Goal: Task Accomplishment & Management: Manage account settings

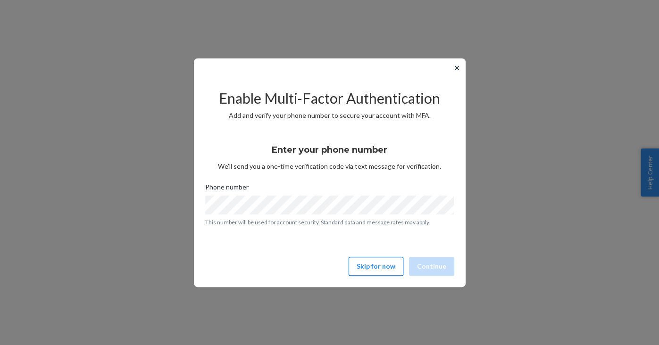
click at [375, 259] on button "Skip for now" at bounding box center [376, 266] width 55 height 19
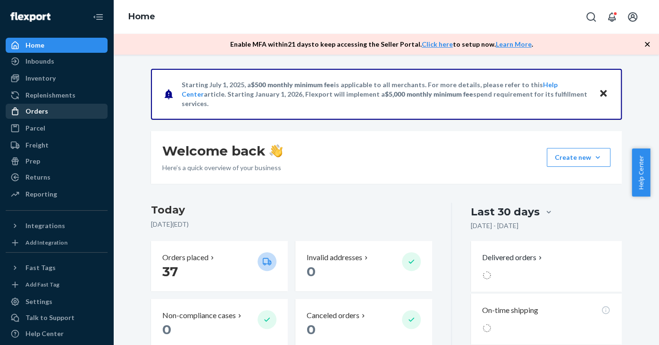
click at [50, 111] on div "Orders" at bounding box center [57, 111] width 100 height 13
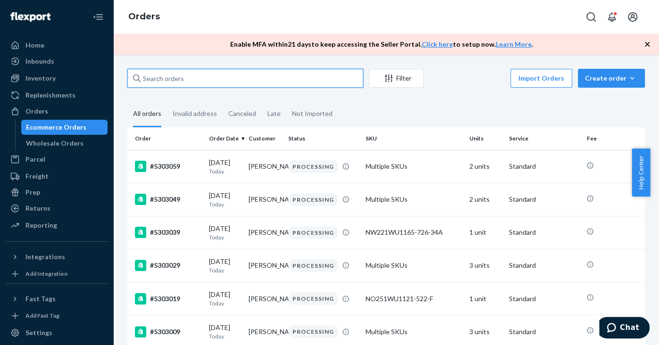
click at [188, 80] on input "text" at bounding box center [245, 78] width 236 height 19
paste input "5276219"
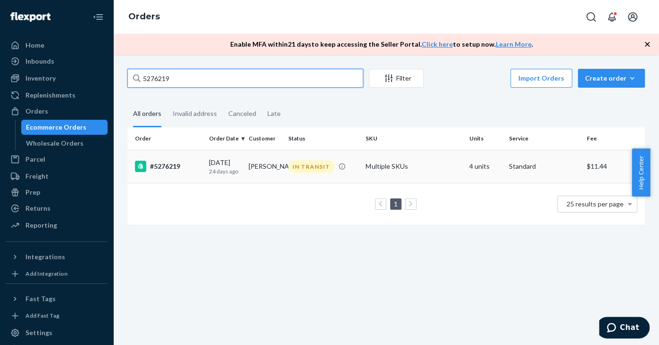
type input "5276219"
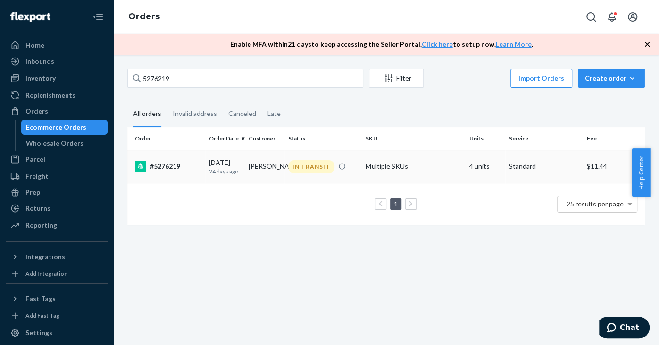
click at [175, 164] on div "#5276219" at bounding box center [168, 166] width 67 height 11
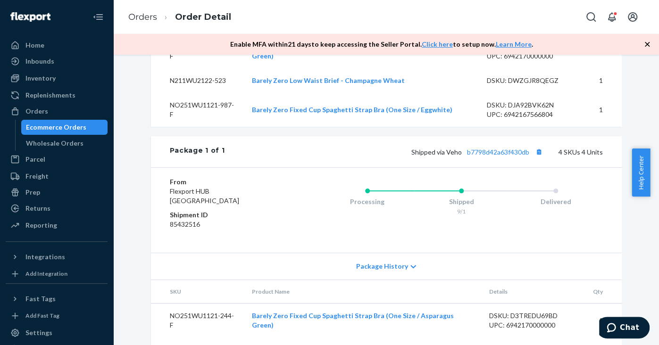
scroll to position [436, 0]
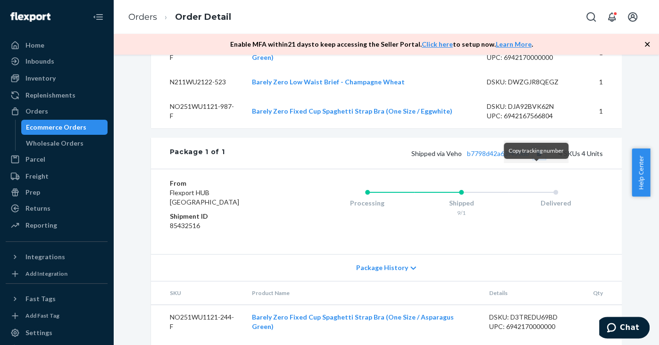
click at [540, 159] on button "Copy tracking number" at bounding box center [539, 153] width 12 height 12
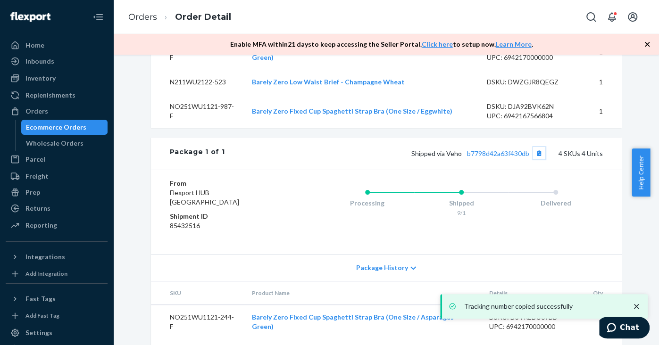
scroll to position [0, 0]
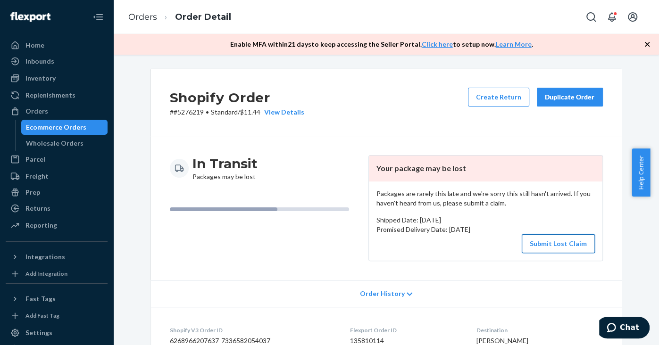
click at [576, 249] on button "Submit Lost Claim" at bounding box center [558, 243] width 73 height 19
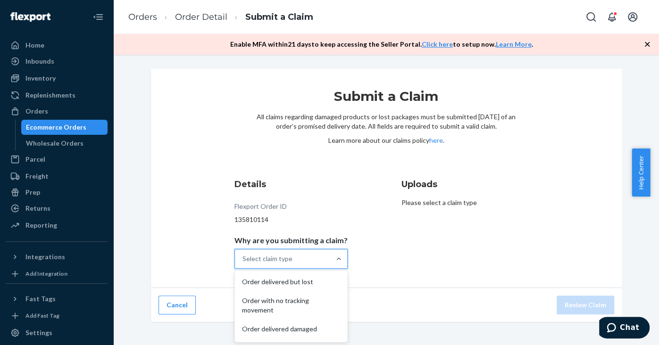
click at [274, 263] on div "Select claim type" at bounding box center [282, 259] width 95 height 19
click at [243, 263] on input "Why are you submitting a claim? option Order delivered but lost focused, 1 of 5…" at bounding box center [242, 258] width 1 height 9
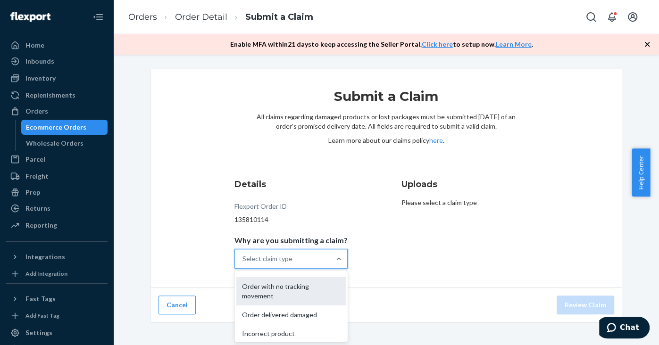
scroll to position [15, 0]
click at [267, 292] on div "Order with no tracking movement" at bounding box center [290, 290] width 109 height 28
click at [243, 264] on input "Why are you submitting a claim? option Order with no tracking movement focused,…" at bounding box center [242, 258] width 1 height 9
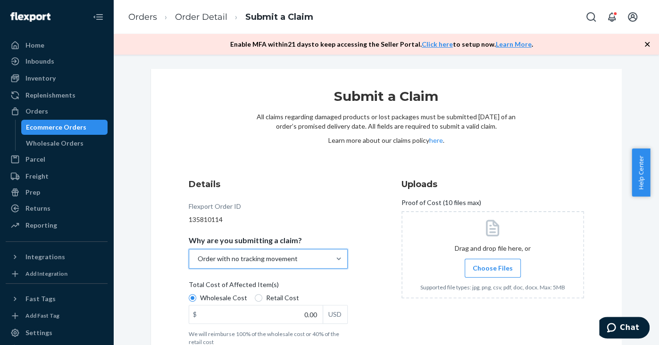
scroll to position [54, 0]
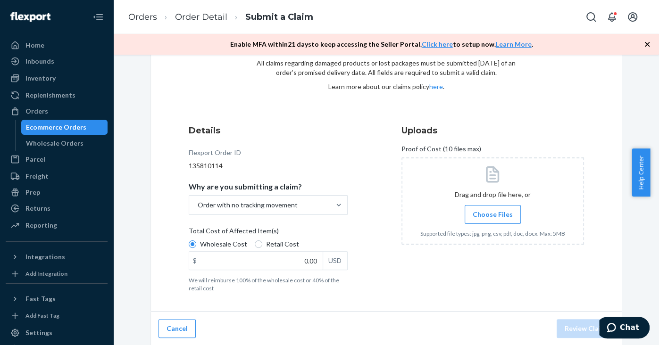
click at [266, 242] on span "Retail Cost" at bounding box center [282, 244] width 33 height 9
click at [262, 242] on input "Retail Cost" at bounding box center [259, 245] width 8 height 8
radio input "true"
click at [306, 250] on div "Wholesale Cost Retail Cost" at bounding box center [268, 246] width 167 height 12
click at [196, 248] on input "Wholesale Cost" at bounding box center [193, 245] width 8 height 8
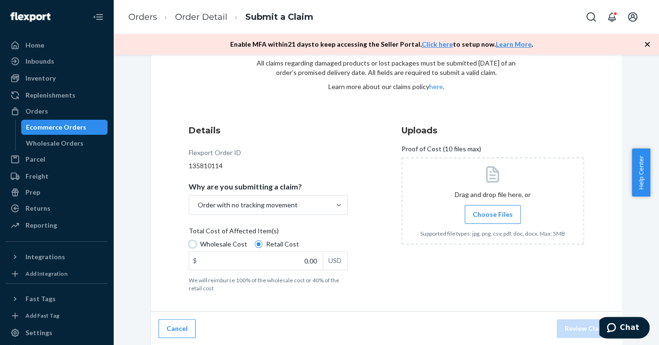
radio input "true"
radio input "false"
click at [299, 260] on input "0.00" at bounding box center [256, 261] width 134 height 18
type input "108.00"
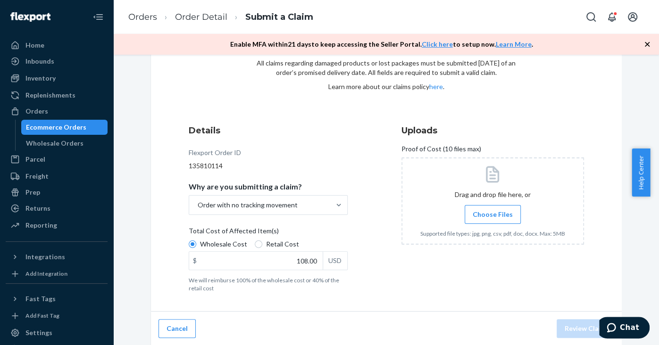
click at [256, 245] on label "Retail Cost" at bounding box center [277, 244] width 44 height 9
click at [256, 245] on input "Retail Cost" at bounding box center [259, 245] width 8 height 8
radio input "true"
radio input "false"
click at [475, 215] on span "Choose Files" at bounding box center [493, 214] width 40 height 9
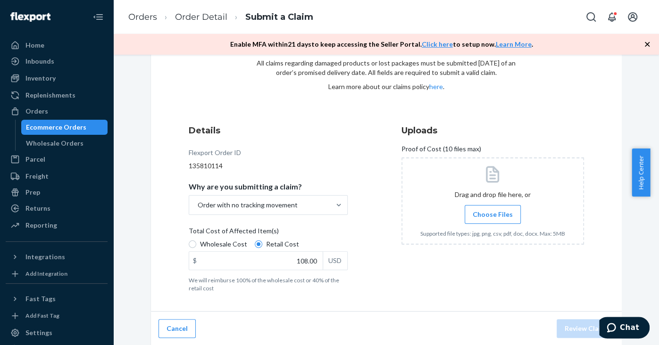
click at [492, 215] on input "Choose Files" at bounding box center [492, 214] width 0 height 10
click at [571, 323] on button "Review Claim" at bounding box center [586, 328] width 58 height 19
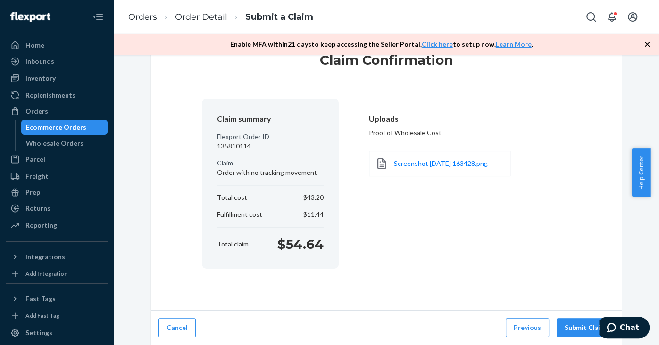
scroll to position [35, 0]
click at [571, 323] on button "Submit Claim" at bounding box center [586, 328] width 58 height 19
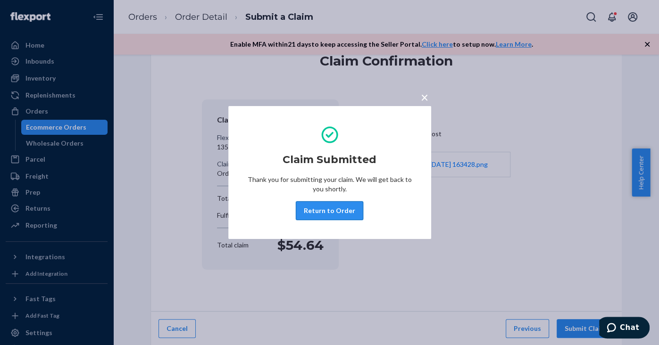
click at [339, 212] on button "Return to Order" at bounding box center [329, 210] width 67 height 19
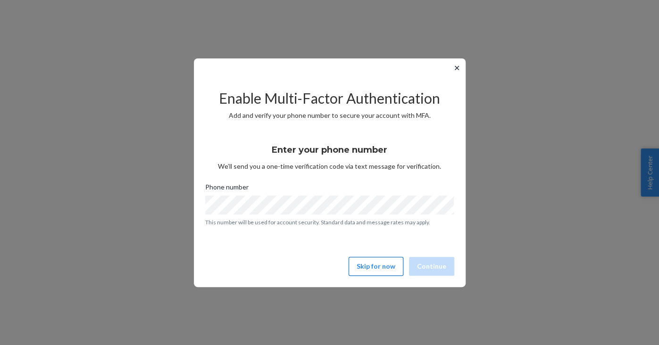
click at [370, 263] on button "Skip for now" at bounding box center [376, 266] width 55 height 19
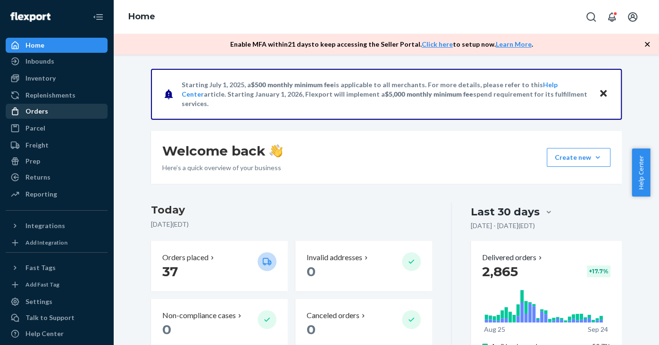
click at [35, 109] on div "Orders" at bounding box center [36, 111] width 23 height 9
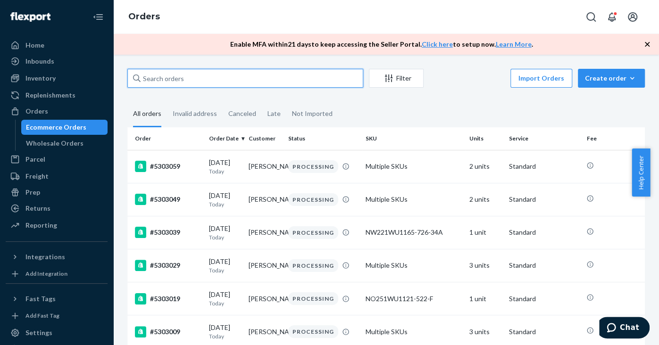
click at [158, 84] on input "text" at bounding box center [245, 78] width 236 height 19
paste input "5300929"
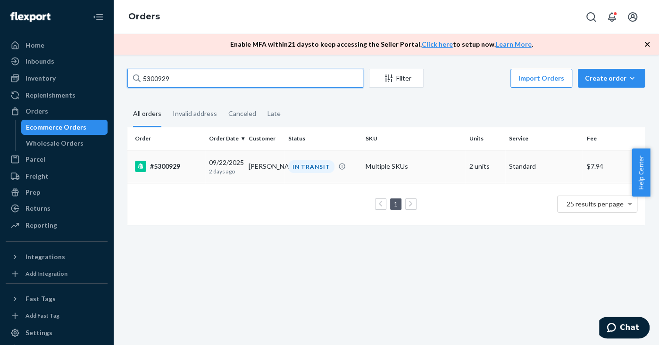
type input "5300929"
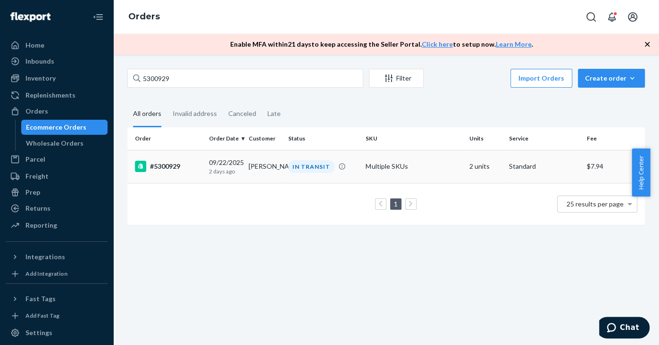
click at [161, 164] on div "#5300929" at bounding box center [168, 166] width 67 height 11
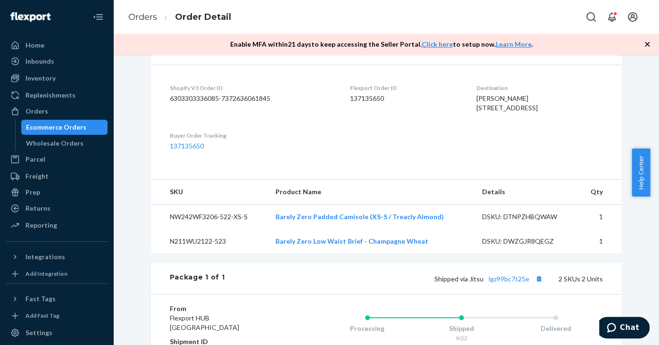
scroll to position [383, 0]
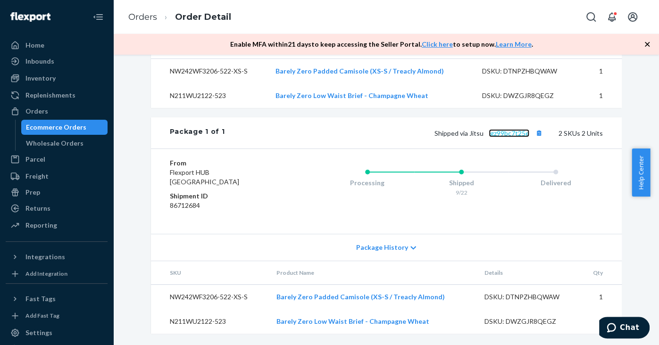
click at [517, 130] on link "lgz99bc7t25e" at bounding box center [509, 133] width 41 height 8
click at [616, 323] on button "Chat" at bounding box center [622, 328] width 53 height 22
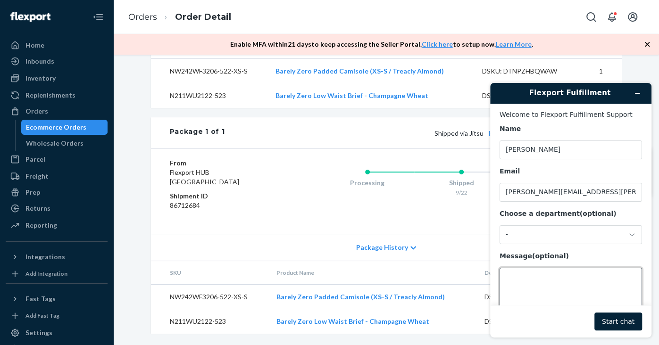
click at [541, 283] on textarea "Message (optional)" at bounding box center [571, 294] width 142 height 53
paste textarea "5300929"
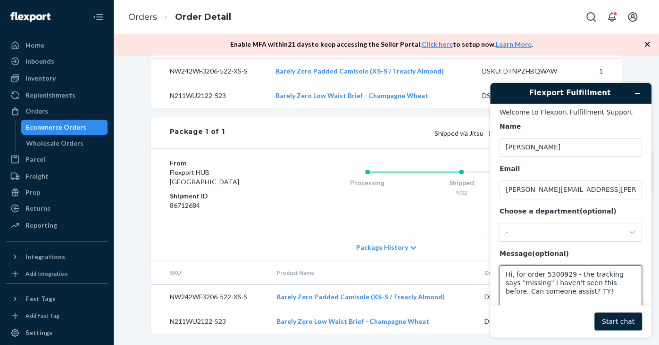
type textarea "Hi, for order 5300929 - the tracking says "missing" i haven't seen this before.…"
click at [626, 325] on button "Start chat" at bounding box center [618, 322] width 48 height 18
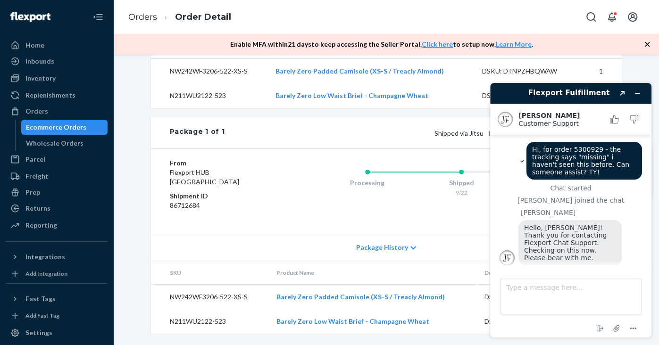
scroll to position [75, 0]
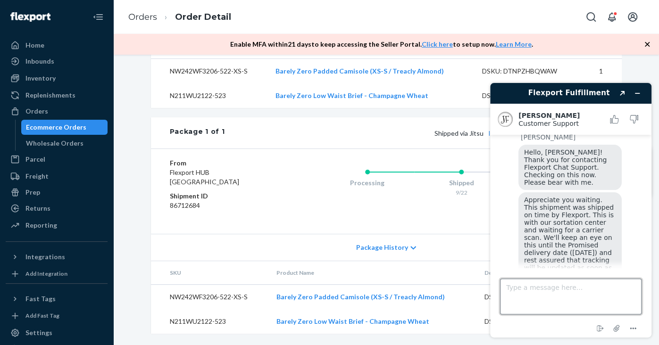
click at [557, 291] on textarea "Type a message here..." at bounding box center [571, 297] width 142 height 36
type textarea "Are you able to provide insight into what "missing" means, for the customer?"
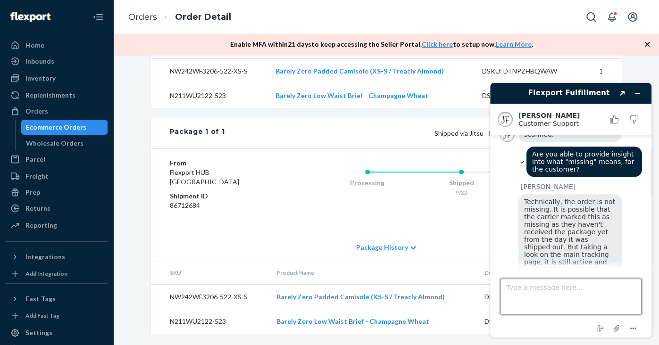
scroll to position [223, 0]
type textarea "ok that helps, thank you"
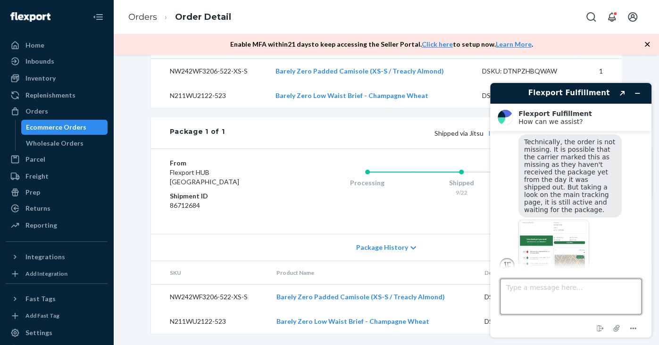
scroll to position [382, 0]
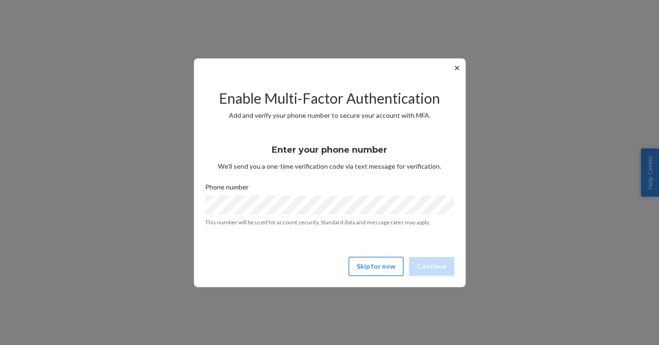
click at [374, 263] on button "Skip for now" at bounding box center [376, 266] width 55 height 19
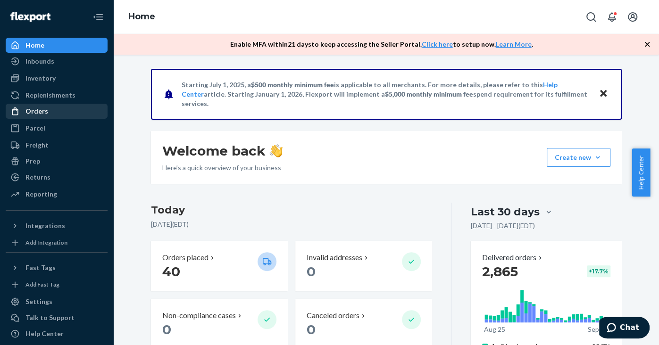
click at [37, 112] on div "Orders" at bounding box center [36, 111] width 23 height 9
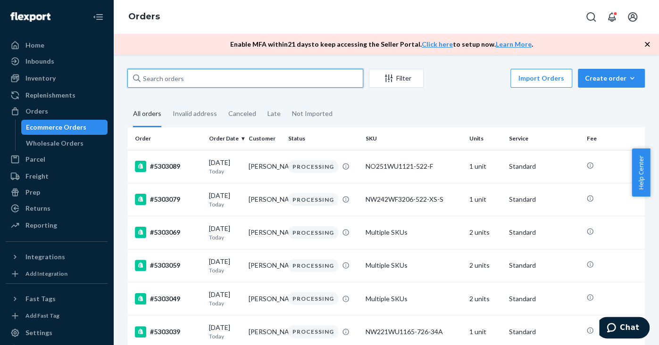
click at [192, 81] on input "text" at bounding box center [245, 78] width 236 height 19
paste input "5292219"
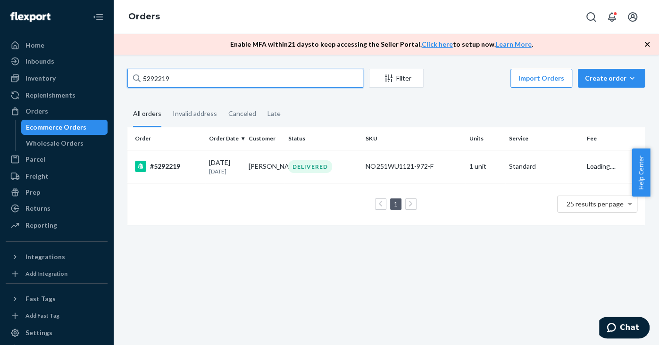
type input "5292219"
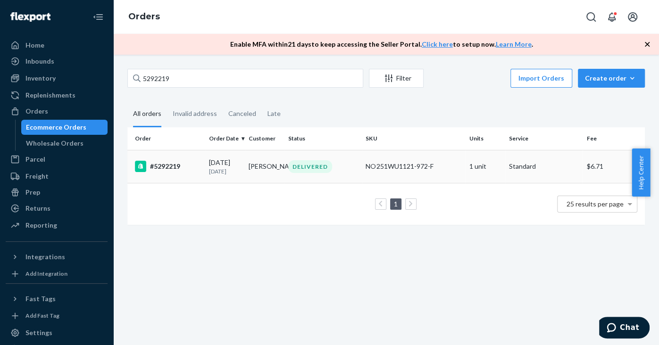
click at [175, 166] on div "#5292219" at bounding box center [168, 166] width 67 height 11
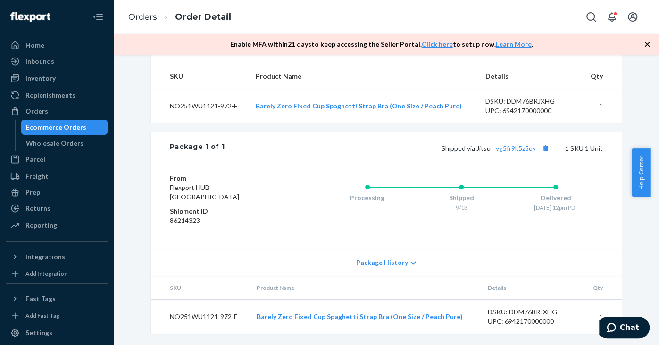
scroll to position [347, 0]
click at [507, 152] on link "vg5fr9k5z5uy" at bounding box center [516, 148] width 40 height 8
click at [509, 147] on link "vg5fr9k5z5uy" at bounding box center [516, 148] width 40 height 8
click at [541, 149] on button "Copy tracking number" at bounding box center [546, 148] width 12 height 12
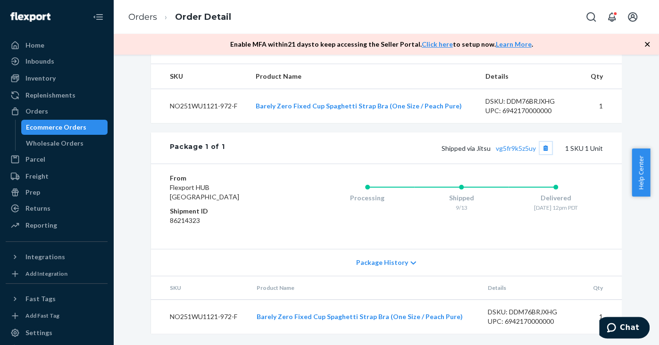
scroll to position [0, 0]
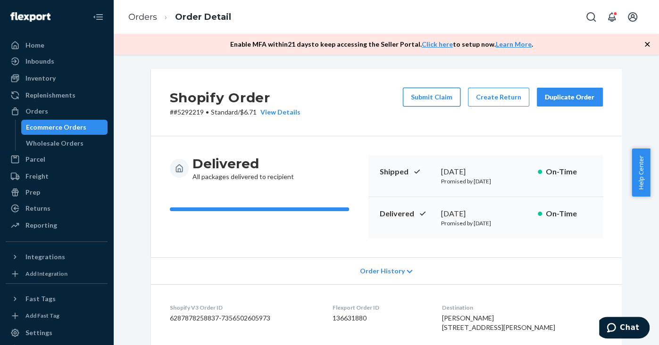
click at [439, 98] on button "Submit Claim" at bounding box center [432, 97] width 58 height 19
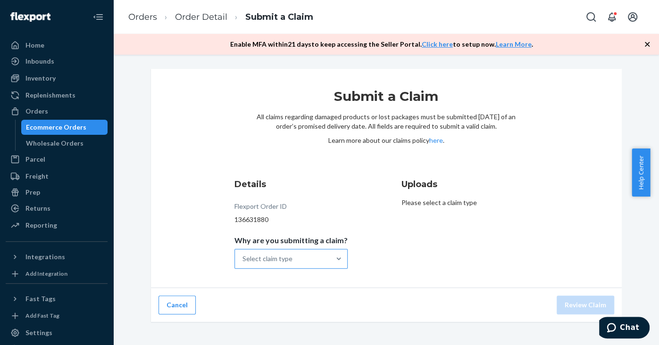
click at [295, 250] on div "Select claim type" at bounding box center [282, 259] width 95 height 19
click at [243, 254] on input "Why are you submitting a claim? Select claim type" at bounding box center [242, 258] width 1 height 9
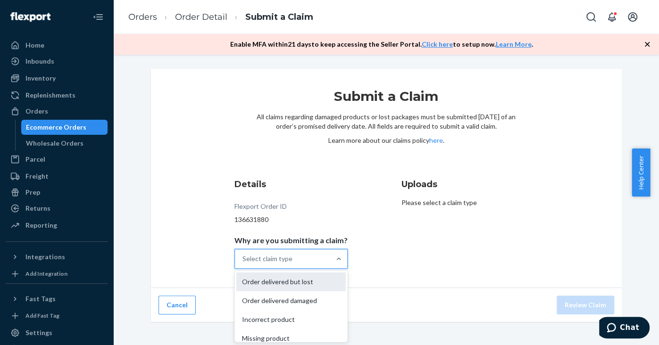
click at [285, 280] on div "Order delivered but lost" at bounding box center [290, 282] width 109 height 19
click at [243, 264] on input "Why are you submitting a claim? option Order delivered but lost focused, 1 of 4…" at bounding box center [242, 258] width 1 height 9
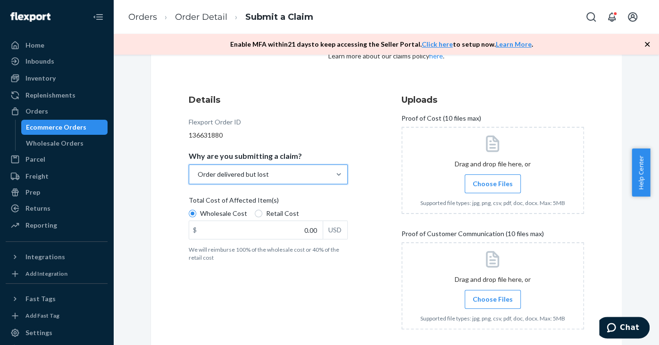
scroll to position [83, 0]
click at [267, 214] on span "Retail Cost" at bounding box center [282, 214] width 33 height 9
click at [262, 214] on input "Retail Cost" at bounding box center [259, 215] width 8 height 8
radio input "true"
radio input "false"
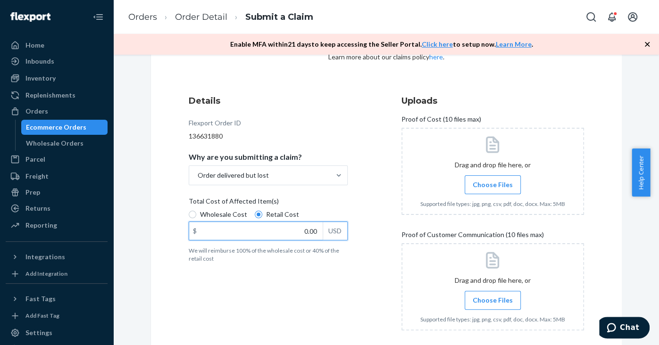
click at [304, 233] on input "0.00" at bounding box center [256, 231] width 134 height 18
type input "39.00"
click at [288, 291] on div "Details Flexport Order ID 136631880 Why are you submitting a claim? Order deliv…" at bounding box center [280, 216] width 183 height 255
click at [491, 185] on span "Choose Files" at bounding box center [493, 184] width 40 height 9
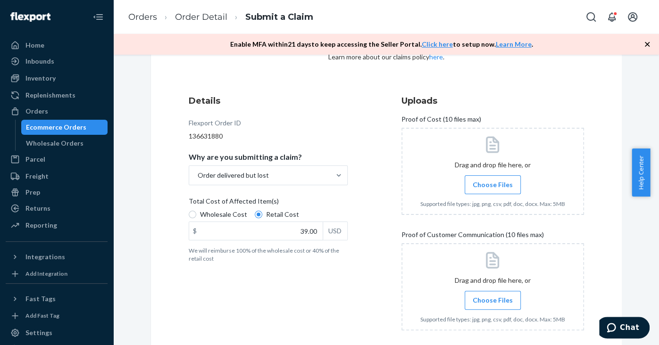
click at [492, 185] on input "Choose Files" at bounding box center [492, 185] width 0 height 10
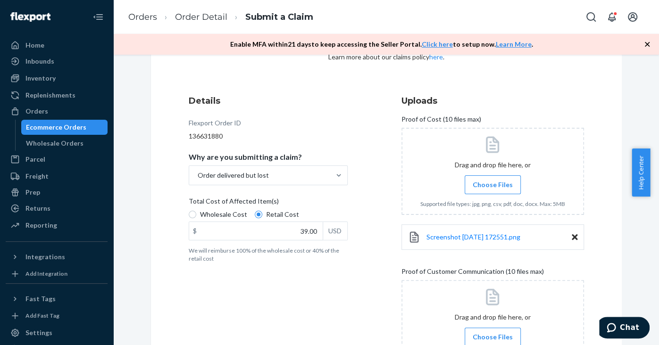
click at [473, 294] on div "Drag and drop file here, or Choose Files Supported file types: jpg, png, csv, p…" at bounding box center [492, 323] width 183 height 87
click at [479, 334] on span "Choose Files" at bounding box center [493, 337] width 40 height 9
click at [492, 334] on input "Choose Files" at bounding box center [492, 337] width 0 height 10
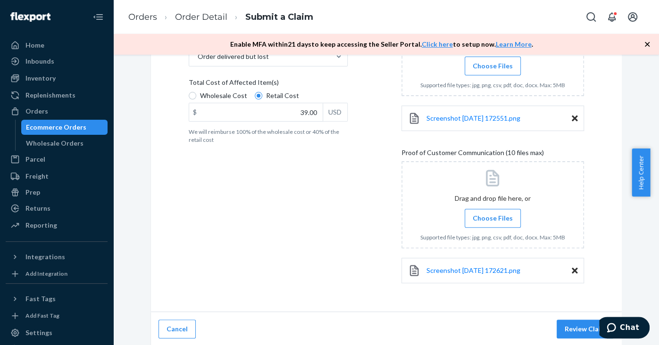
click at [466, 217] on label "Choose Files" at bounding box center [493, 218] width 56 height 19
click at [492, 217] on input "Choose Files" at bounding box center [492, 218] width 0 height 10
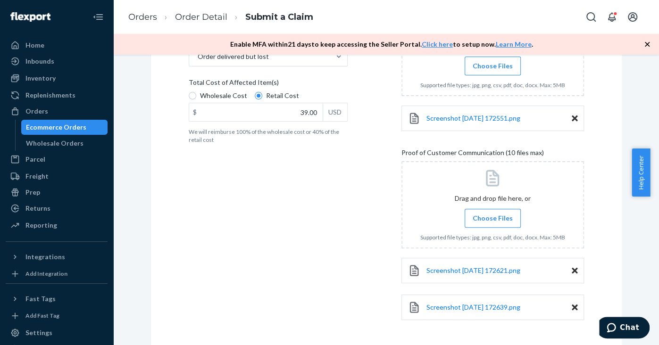
scroll to position [239, 0]
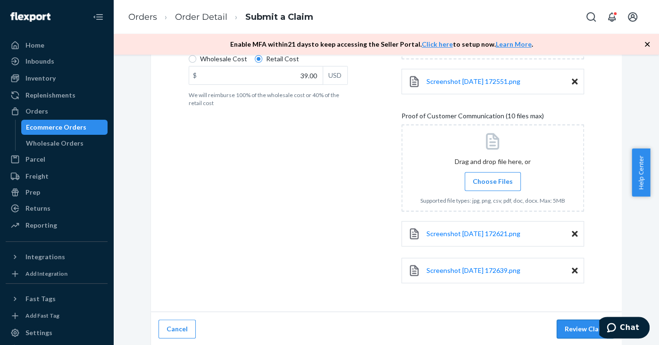
click at [573, 325] on button "Review Claim" at bounding box center [586, 329] width 58 height 19
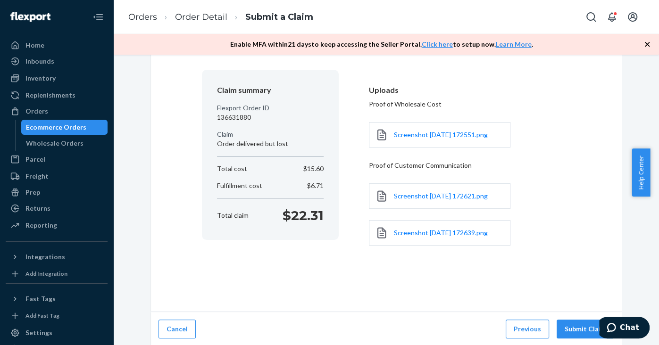
click at [573, 325] on button "Submit Claim" at bounding box center [586, 329] width 58 height 19
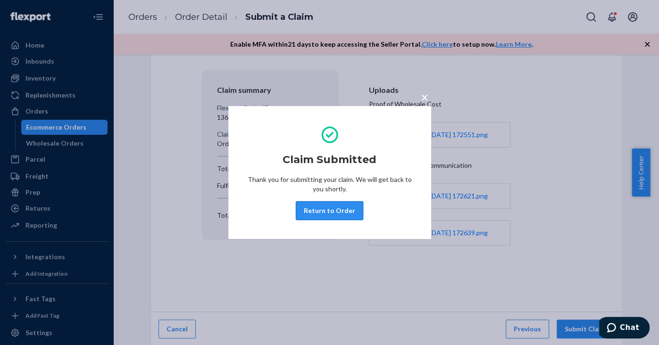
click at [346, 208] on button "Return to Order" at bounding box center [329, 210] width 67 height 19
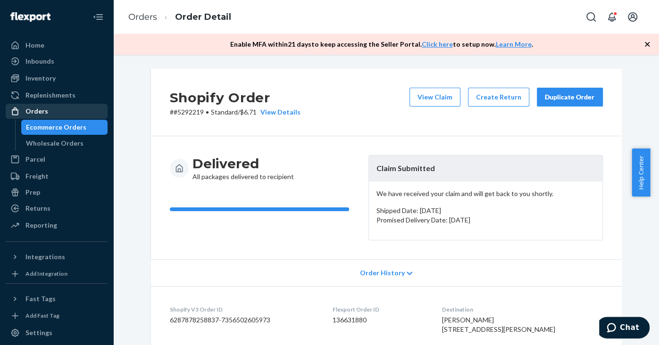
click at [64, 110] on div "Orders" at bounding box center [57, 111] width 100 height 13
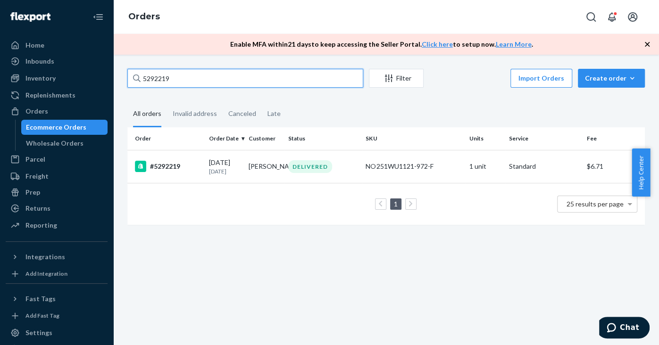
click at [152, 74] on input "5292219" at bounding box center [245, 78] width 236 height 19
paste input "087"
type input "5290879"
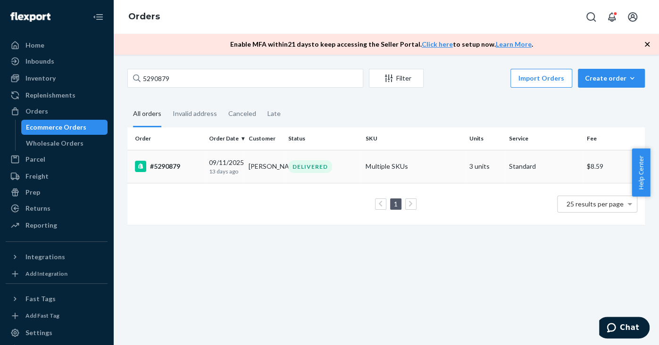
click at [165, 164] on div "#5290879" at bounding box center [168, 166] width 67 height 11
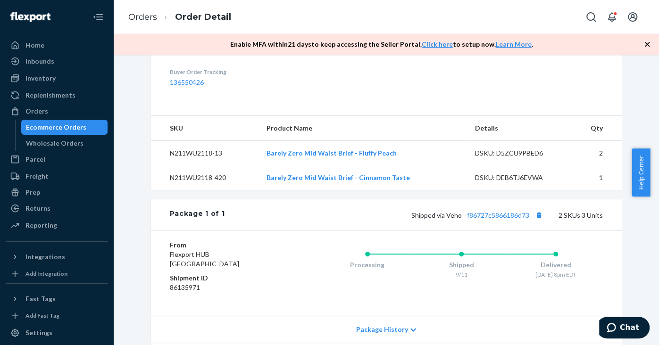
scroll to position [326, 0]
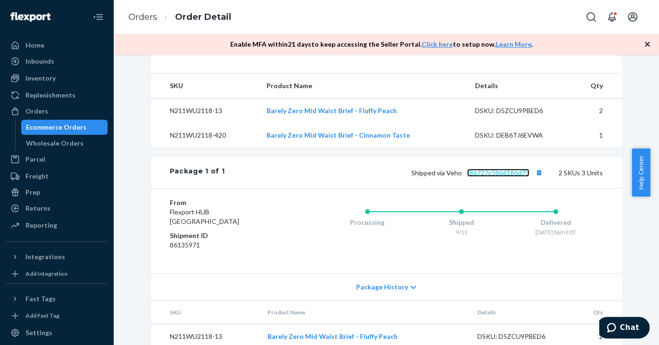
click at [504, 177] on link "f86727c5866186d73" at bounding box center [498, 173] width 62 height 8
